Goal: Task Accomplishment & Management: Manage account settings

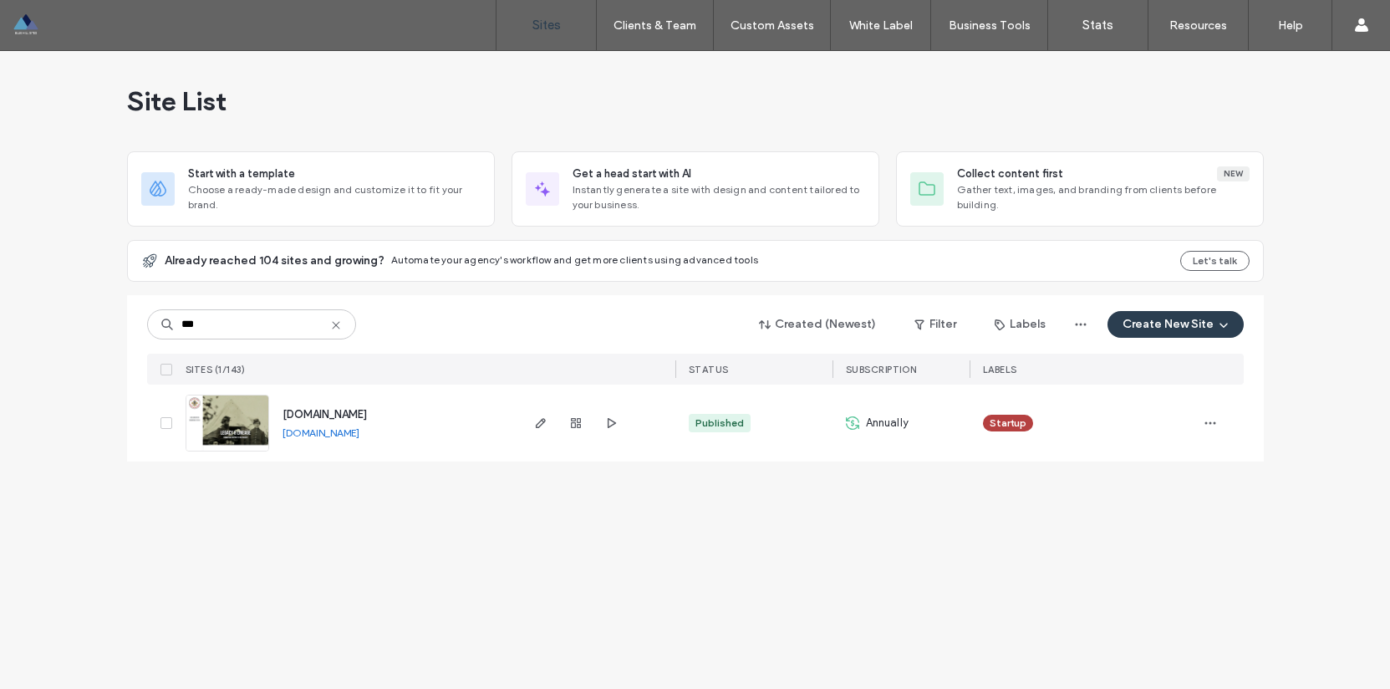
click at [334, 522] on div "Site List Start with a template Choose a ready-made design and customize it to …" at bounding box center [695, 370] width 1390 height 638
click at [28, 27] on div at bounding box center [108, 25] width 190 height 27
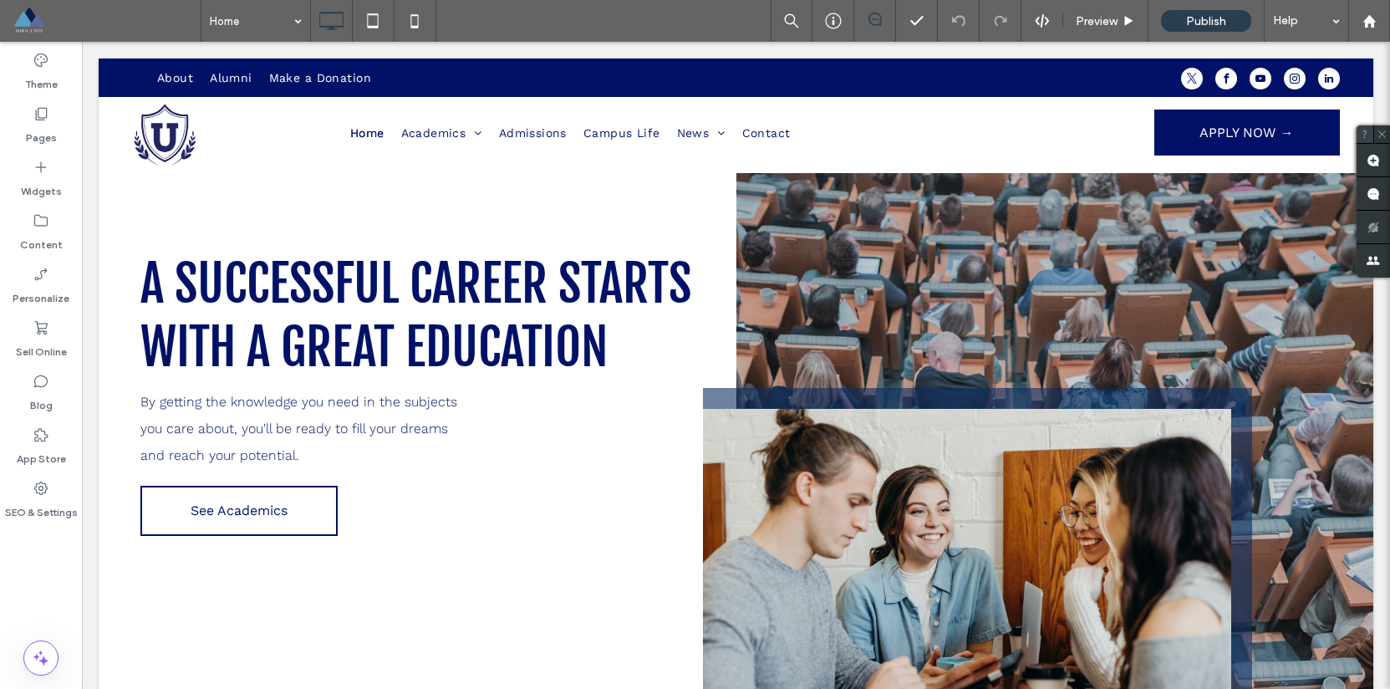
click at [1366, 134] on icon at bounding box center [1364, 134] width 11 height 11
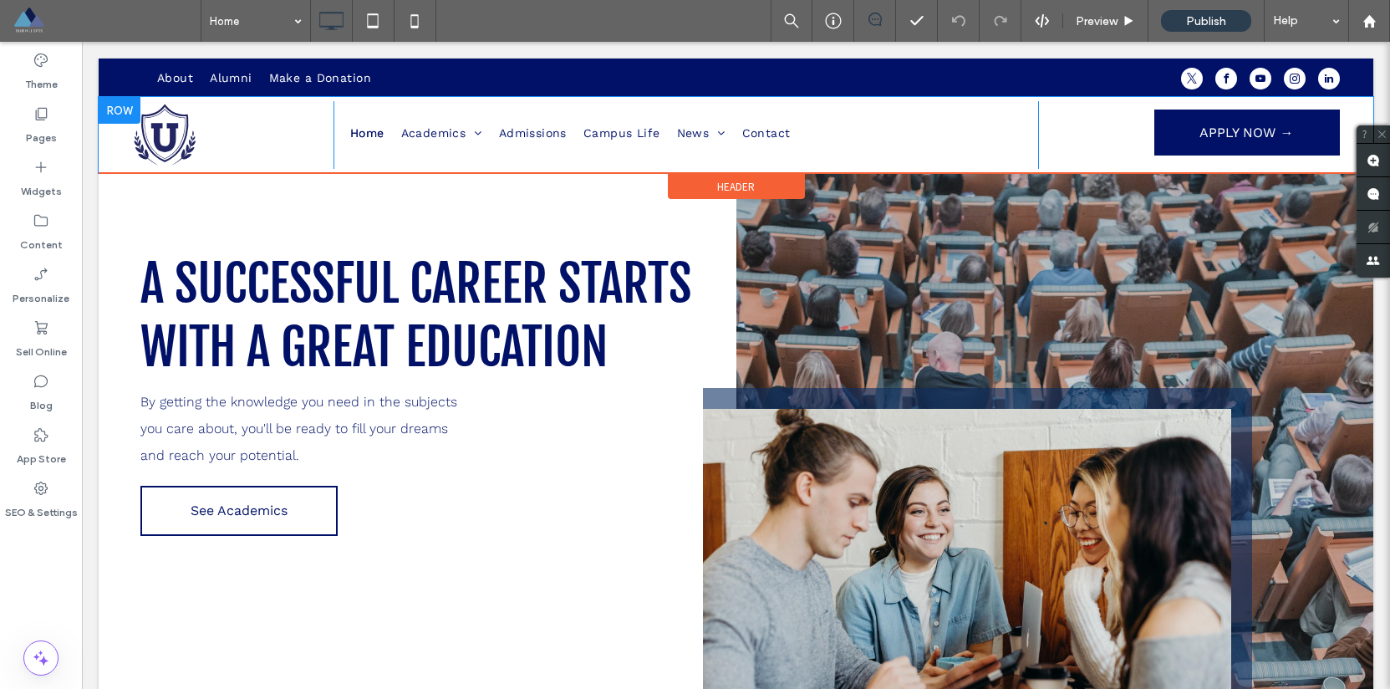
click at [423, 160] on div "Home Academics Science, Math & Engineering Computer Science & Technology Financ…" at bounding box center [686, 135] width 705 height 68
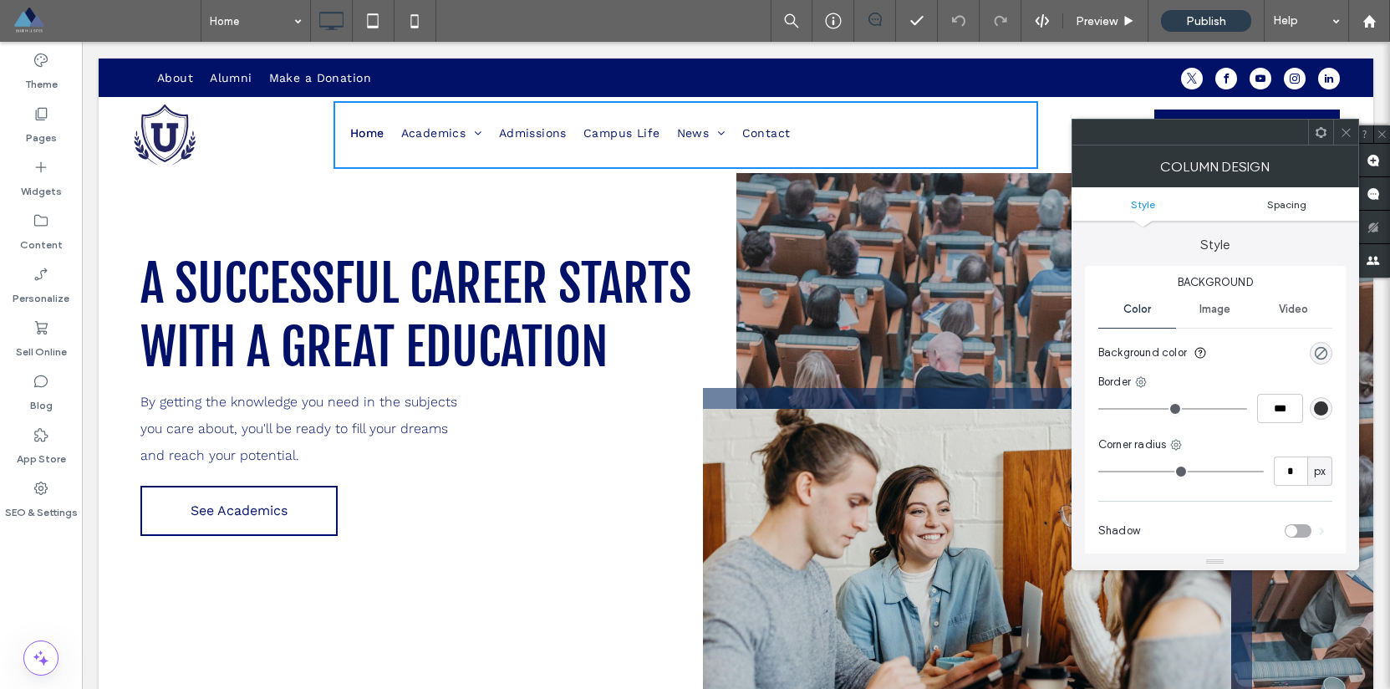
click at [1293, 203] on span "Spacing" at bounding box center [1286, 204] width 39 height 13
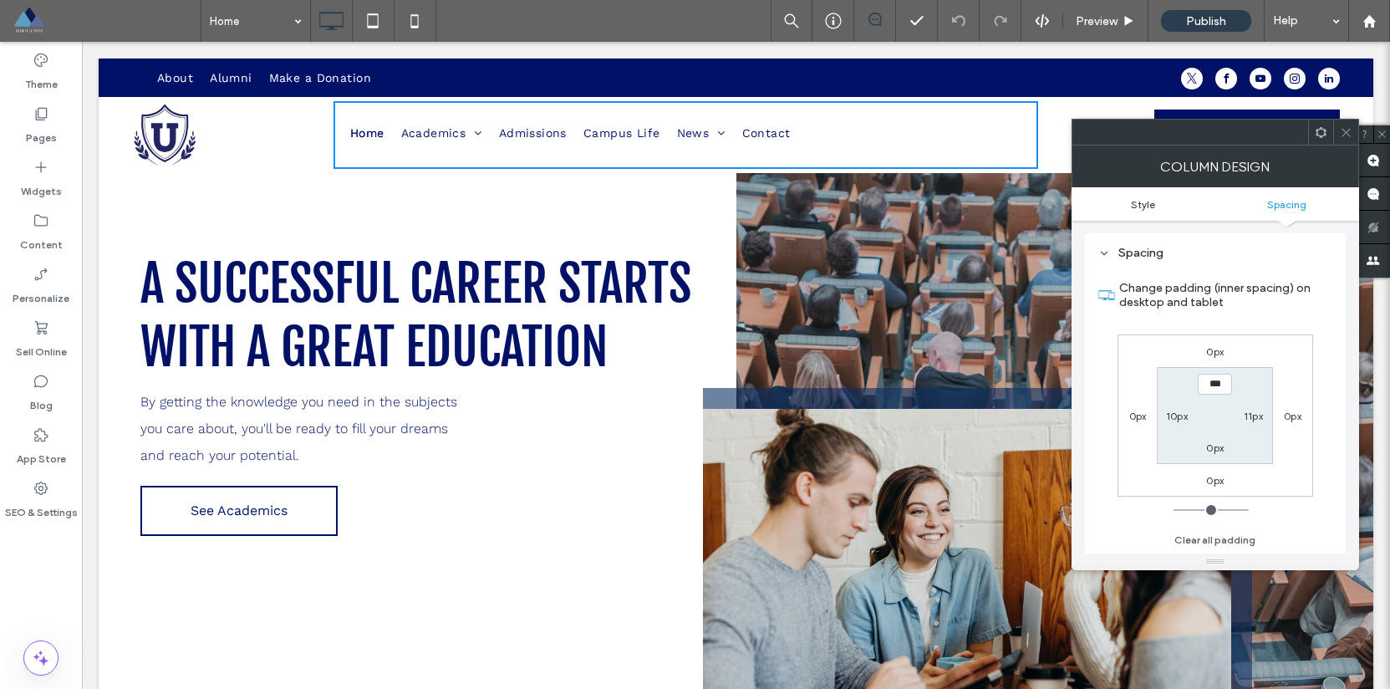
click at [1151, 205] on span "Style" at bounding box center [1143, 204] width 24 height 13
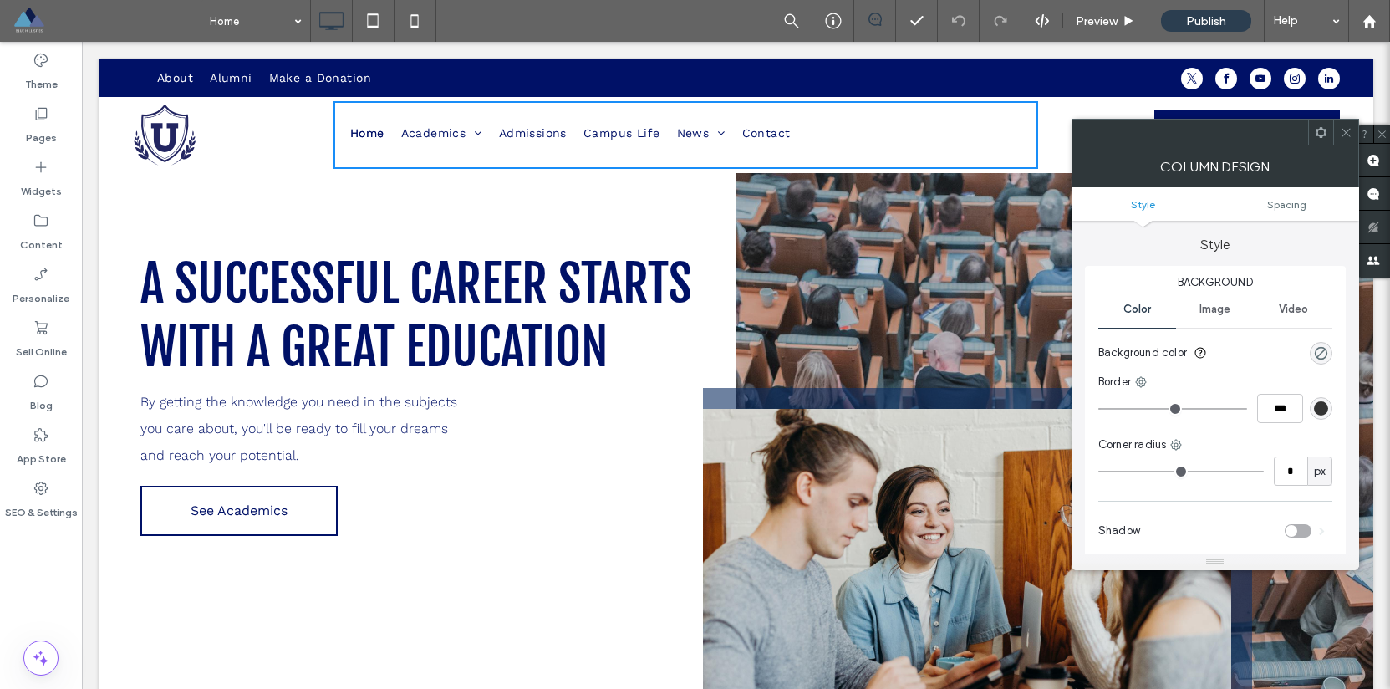
click at [1349, 132] on icon at bounding box center [1346, 132] width 13 height 13
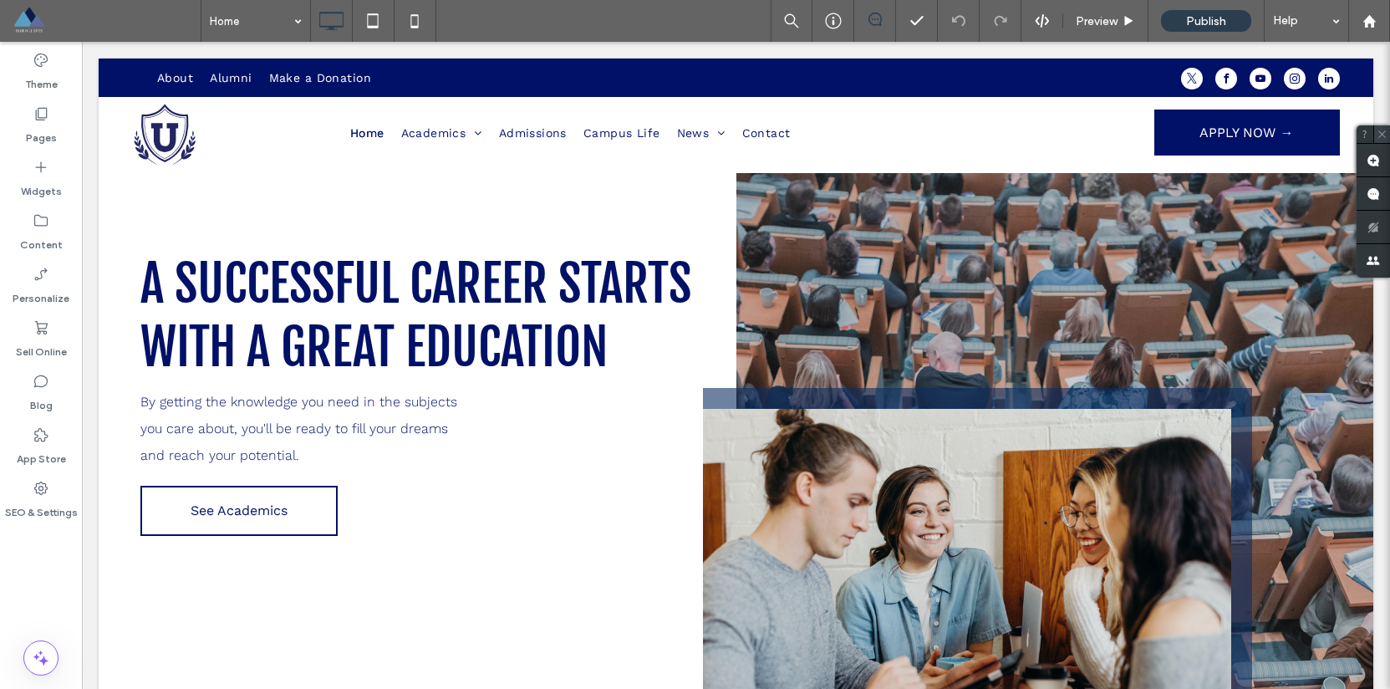
click at [1384, 135] on icon at bounding box center [1382, 134] width 11 height 11
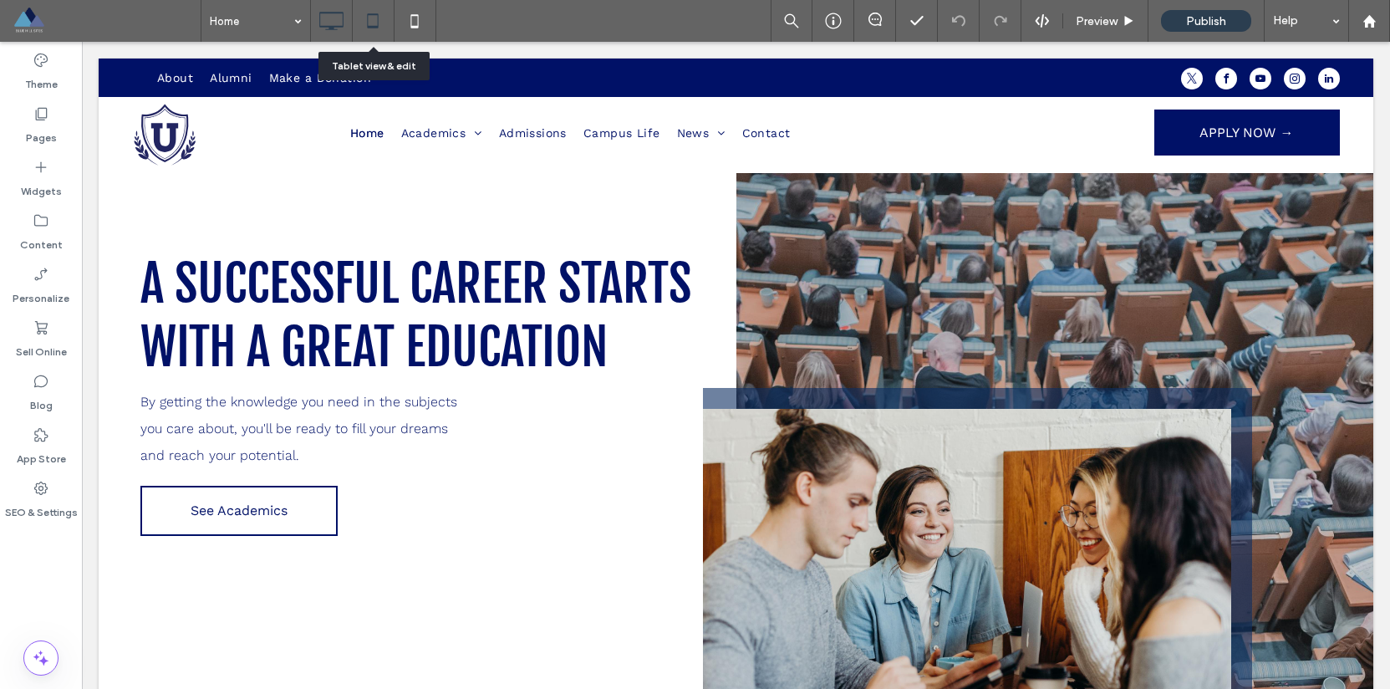
click at [379, 19] on icon at bounding box center [372, 20] width 33 height 33
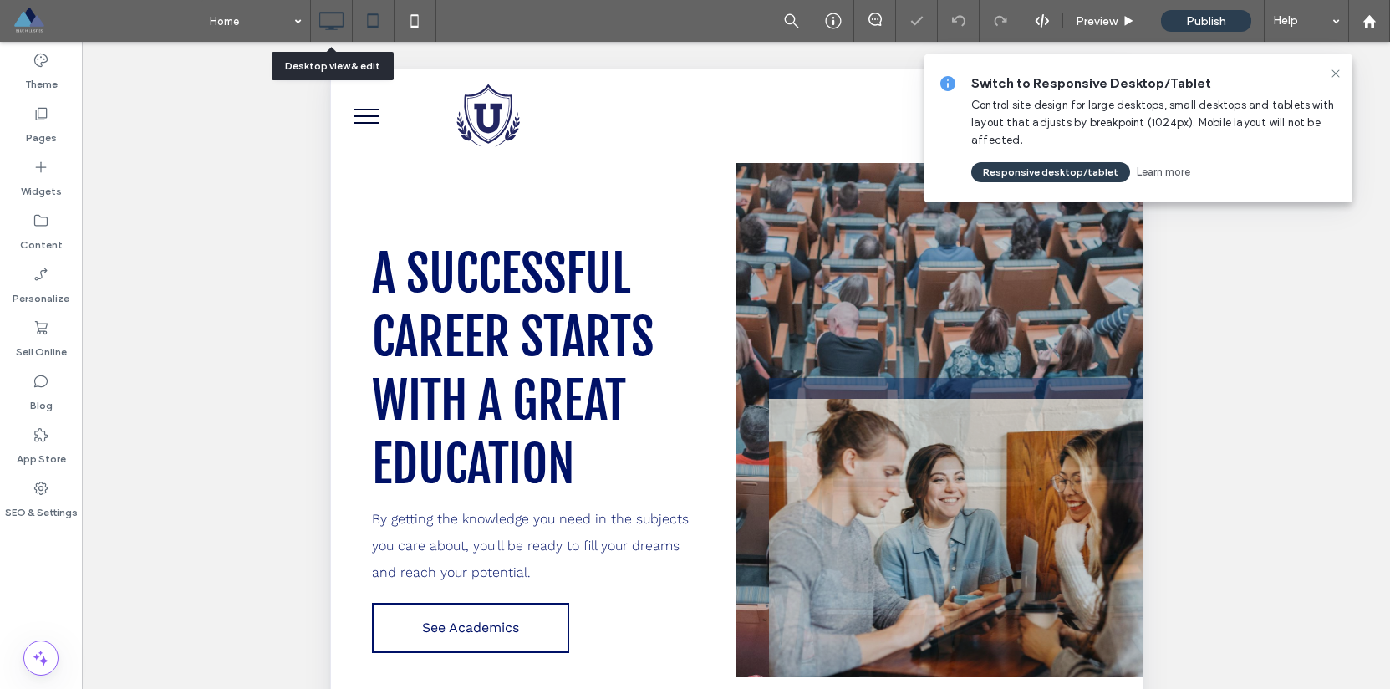
click at [342, 20] on icon at bounding box center [330, 20] width 33 height 33
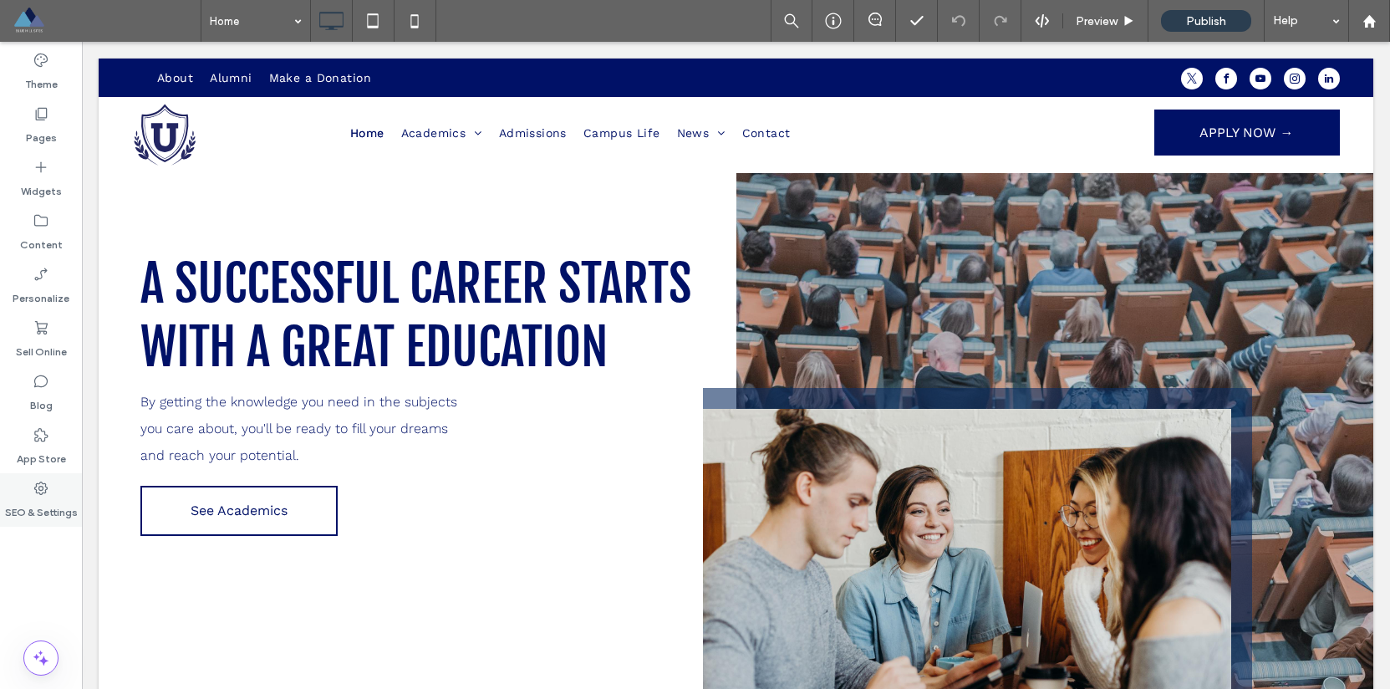
click at [48, 503] on label "SEO & Settings" at bounding box center [41, 507] width 73 height 23
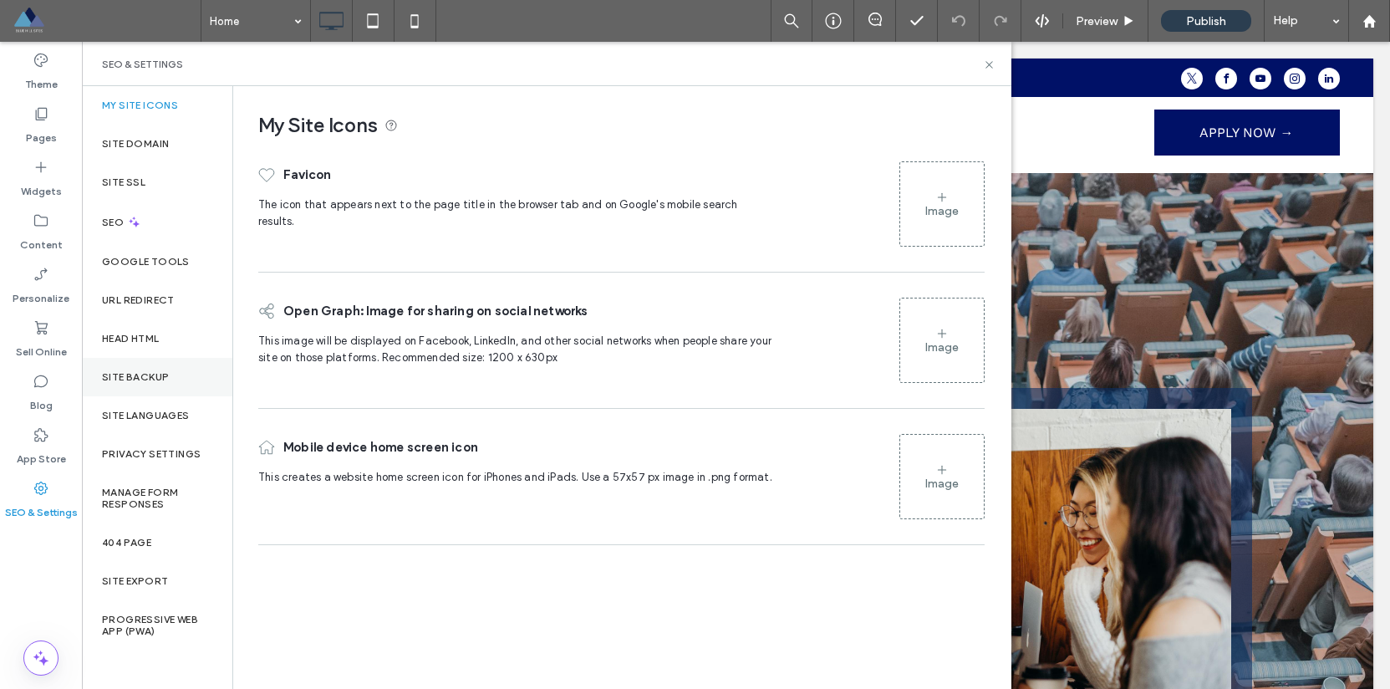
click at [140, 372] on label "Site Backup" at bounding box center [135, 377] width 67 height 12
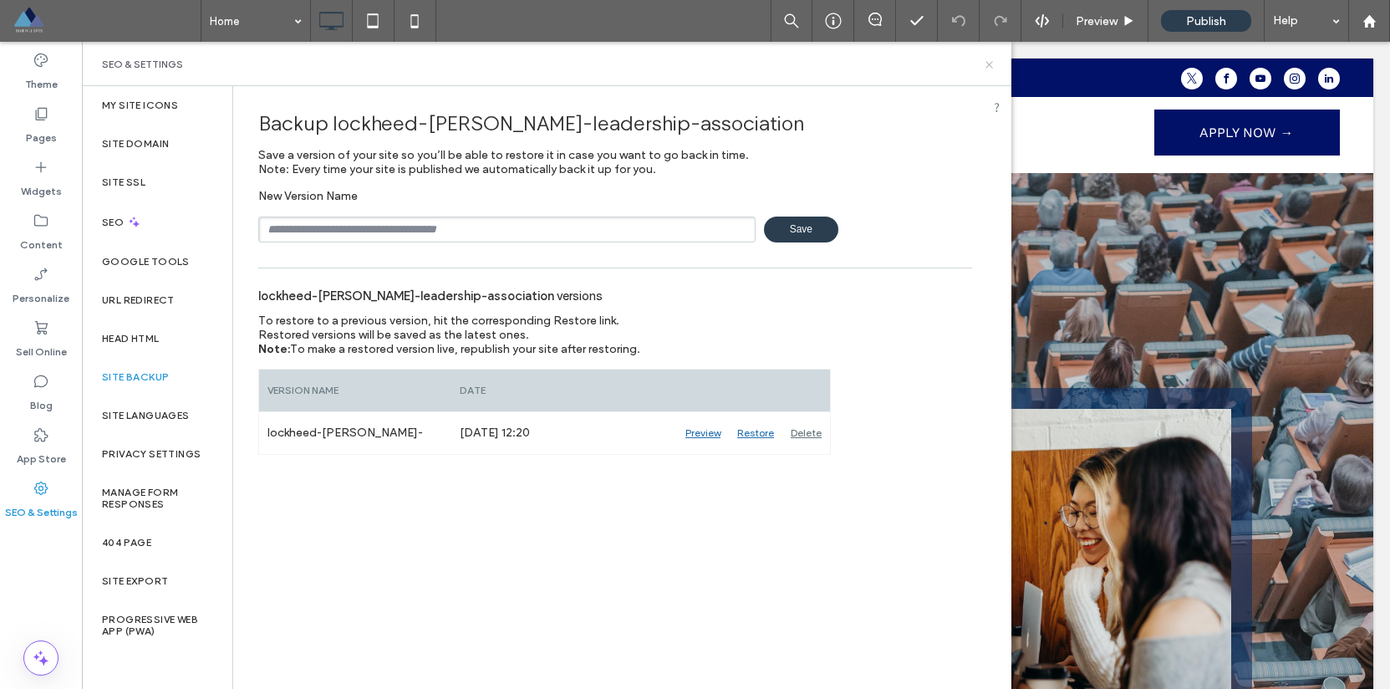
click at [985, 61] on icon at bounding box center [989, 65] width 13 height 13
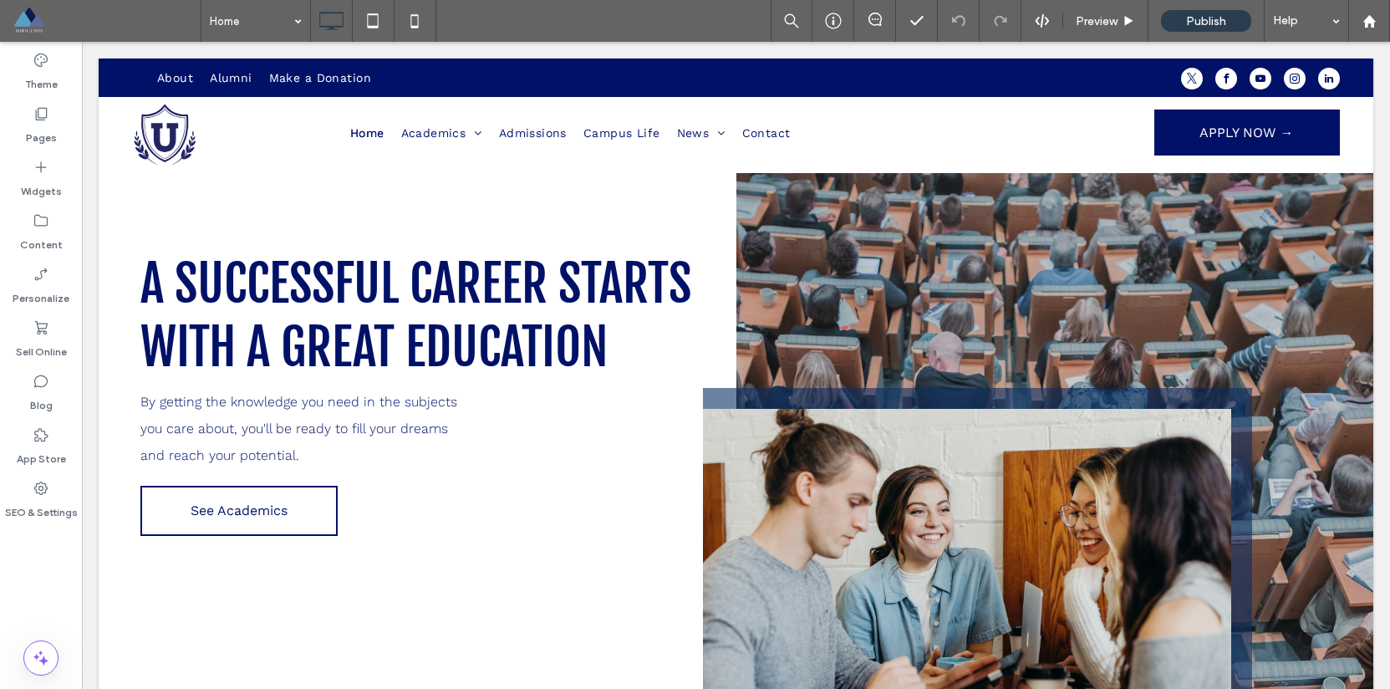
click at [33, 23] on span at bounding box center [107, 20] width 188 height 33
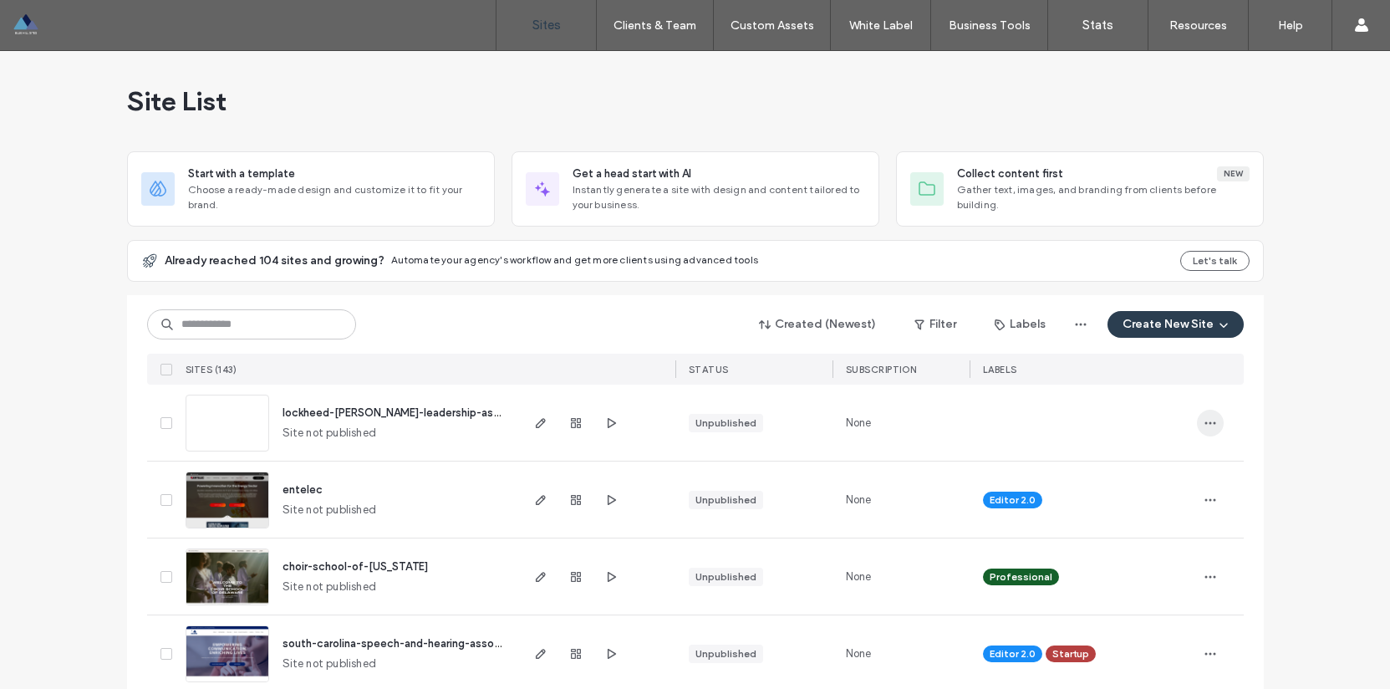
click at [1204, 423] on use "button" at bounding box center [1209, 422] width 11 height 3
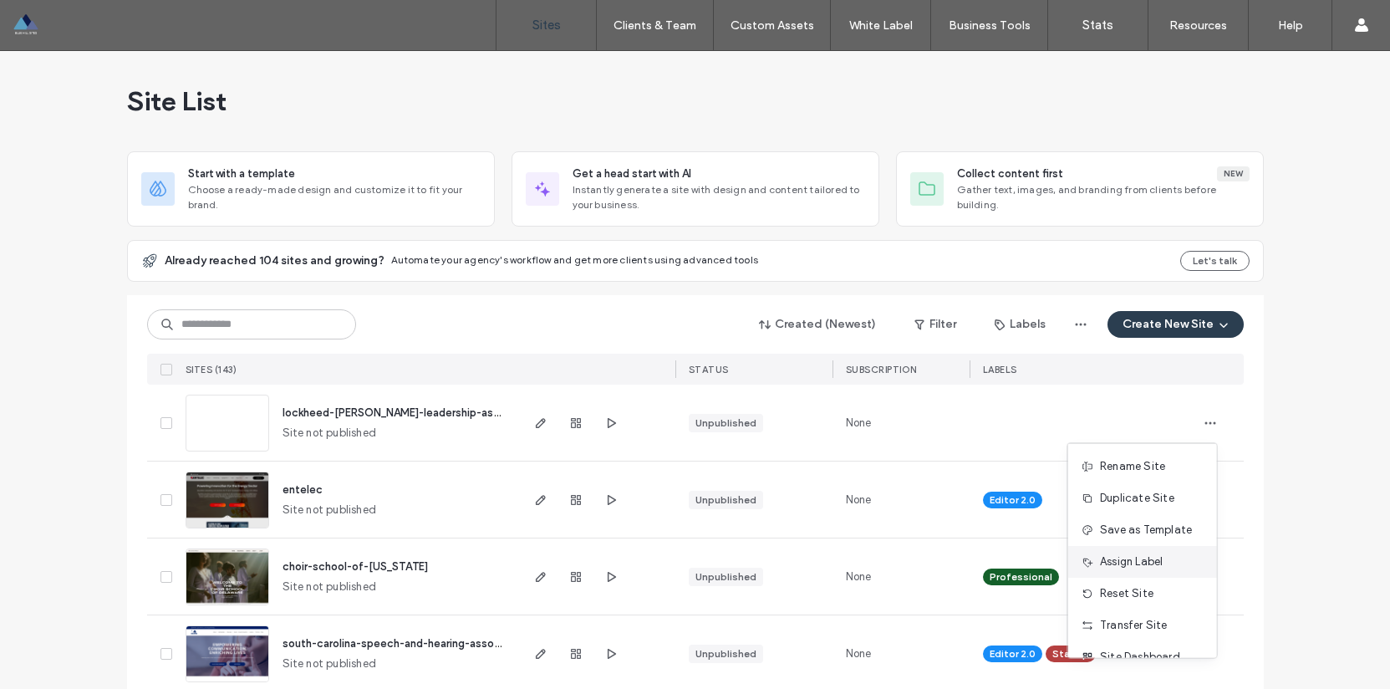
click at [1149, 566] on span "Assign Label" at bounding box center [1131, 561] width 63 height 17
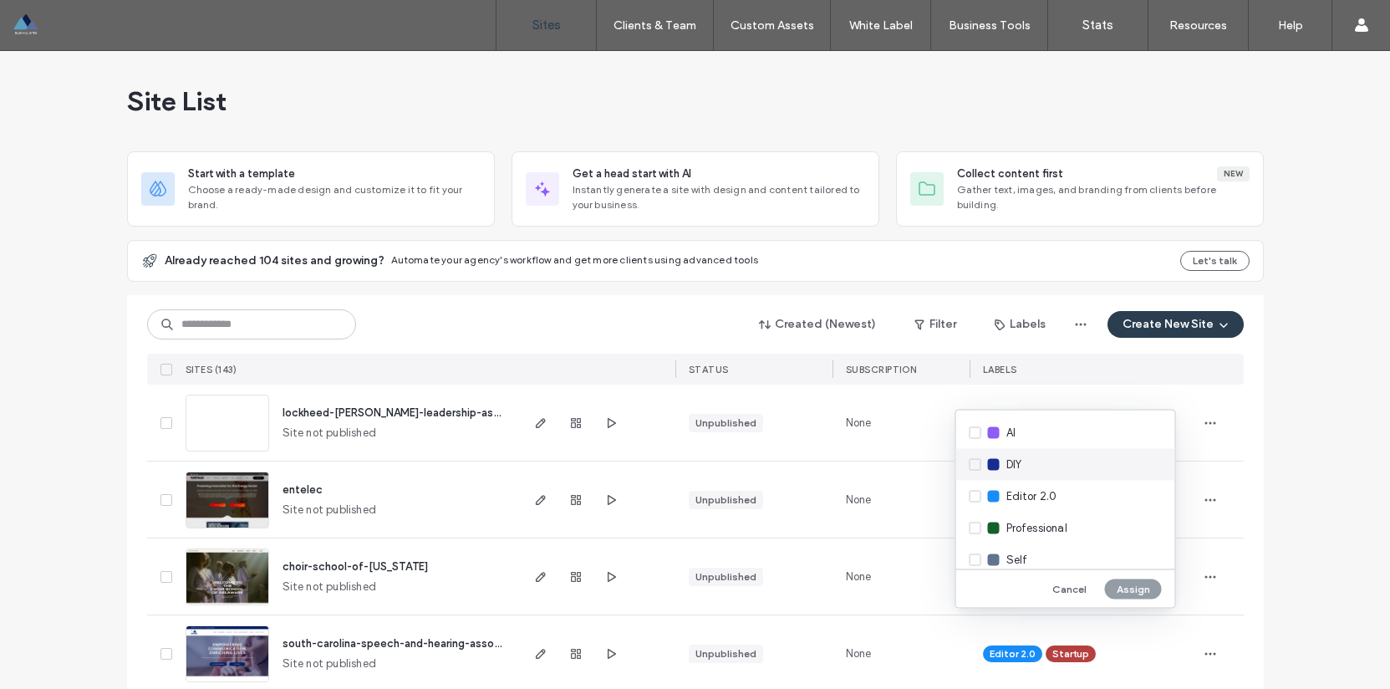
click at [972, 467] on div "DIY" at bounding box center [1065, 465] width 219 height 32
click at [1125, 589] on button "Assign" at bounding box center [1133, 588] width 57 height 20
